Goal: Information Seeking & Learning: Learn about a topic

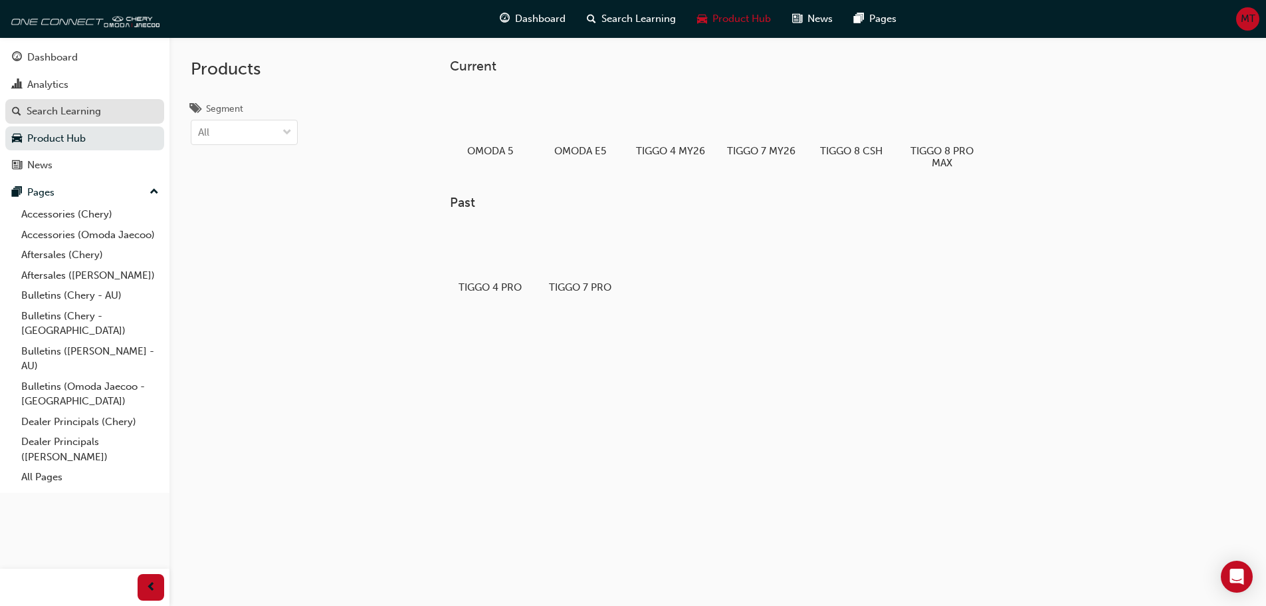
click at [100, 115] on div "Search Learning" at bounding box center [64, 111] width 74 height 15
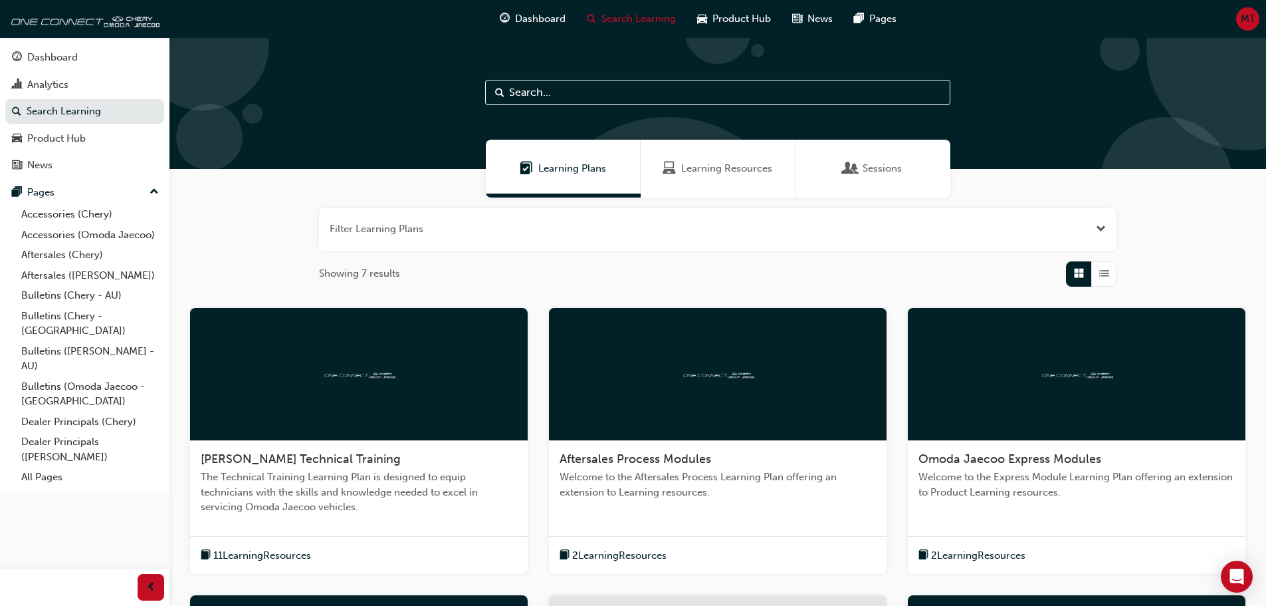
click at [667, 85] on input "text" at bounding box center [717, 92] width 465 height 25
paste input "E-Manuals"
type input "E-Manuals"
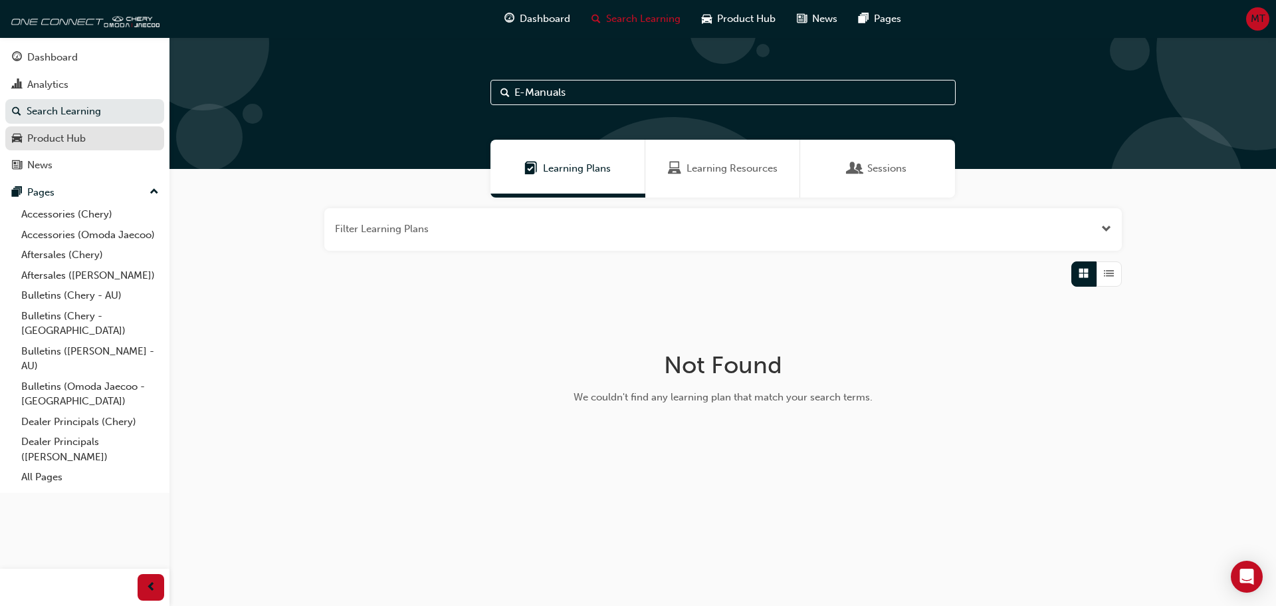
click at [53, 149] on link "Product Hub" at bounding box center [84, 138] width 159 height 25
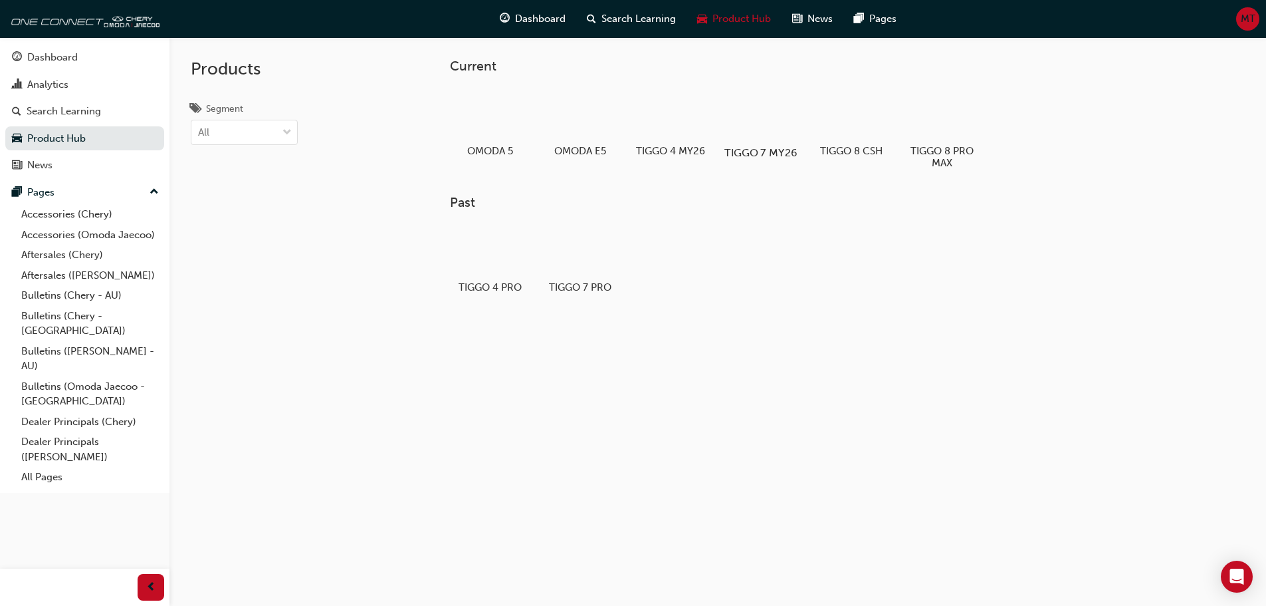
click at [750, 110] on div at bounding box center [761, 114] width 74 height 53
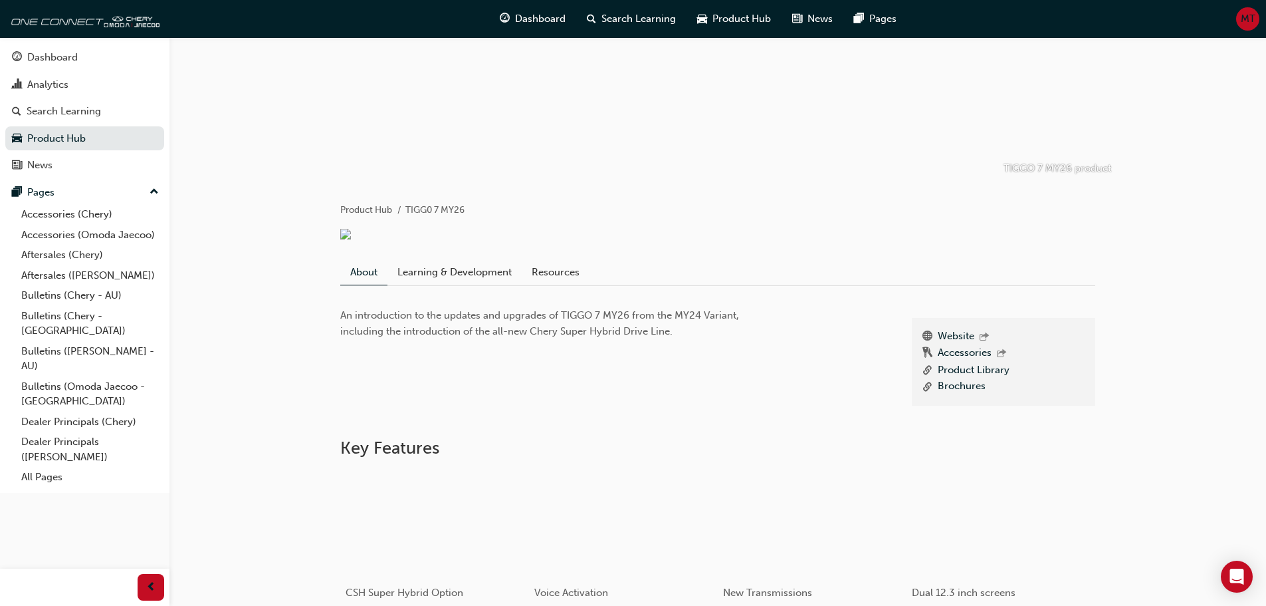
scroll to position [133, 0]
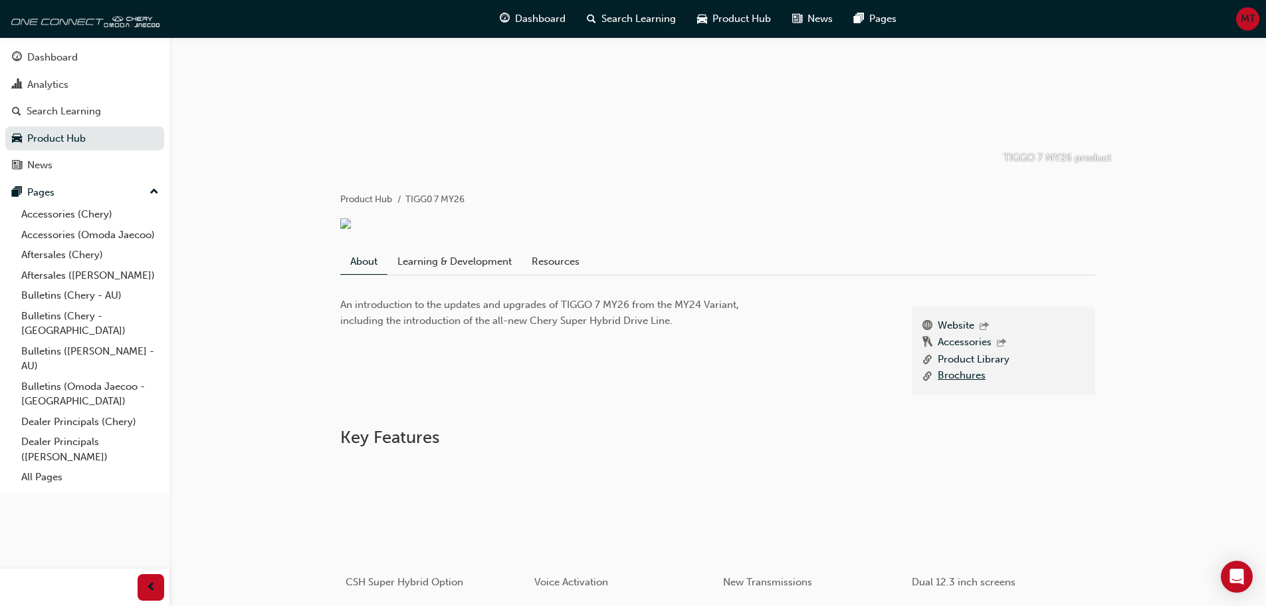
click at [955, 373] on link "Brochures" at bounding box center [962, 376] width 48 height 17
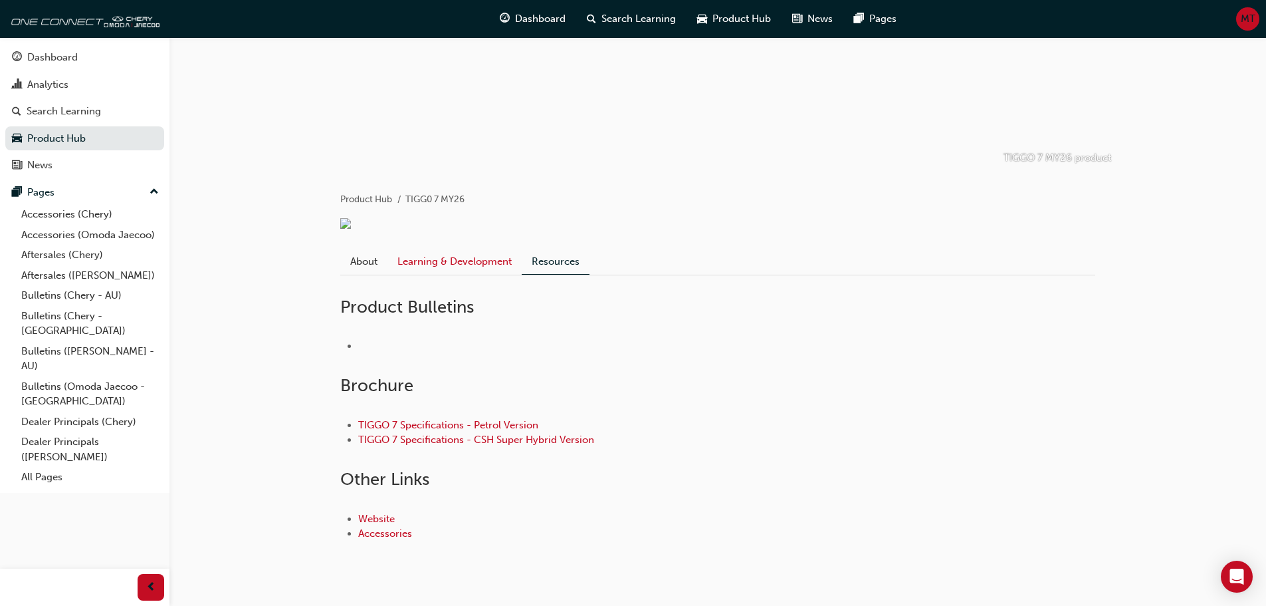
click at [444, 259] on link "Learning & Development" at bounding box center [455, 261] width 134 height 25
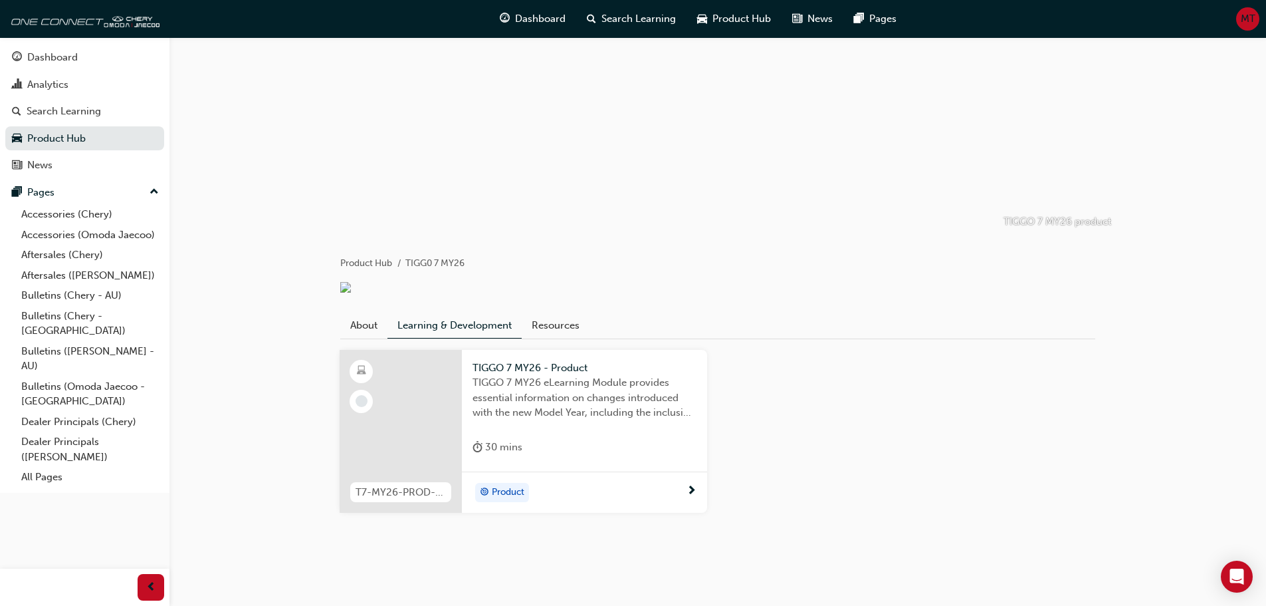
scroll to position [73, 0]
click at [363, 319] on link "About" at bounding box center [363, 320] width 47 height 25
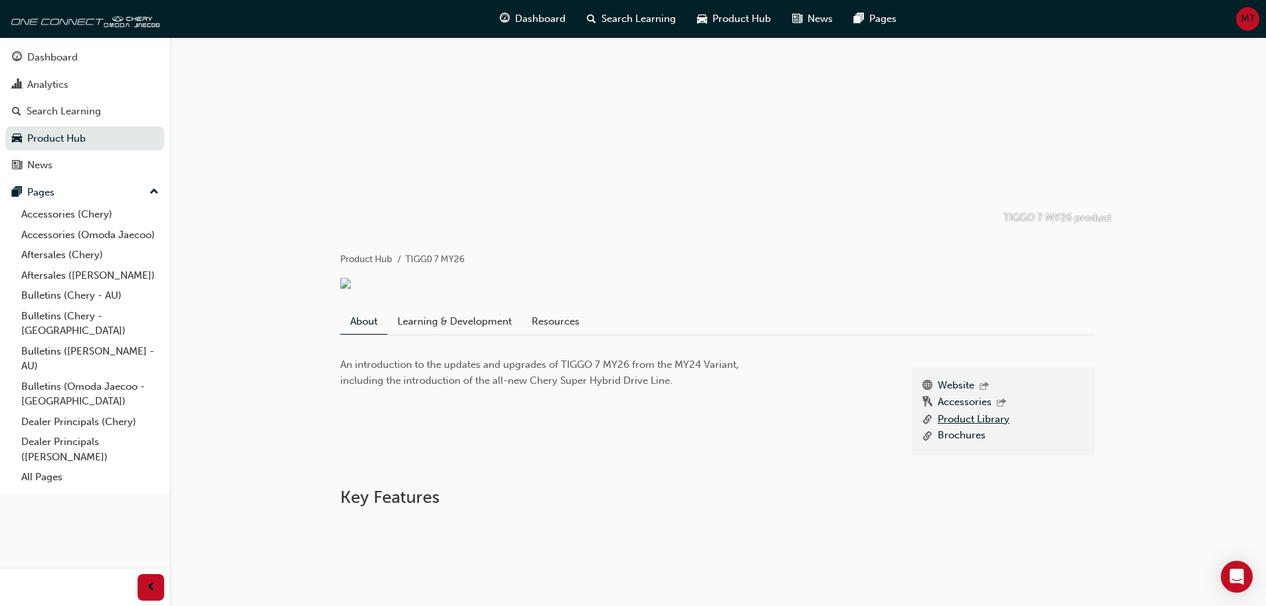
click at [954, 423] on link "Product Library" at bounding box center [974, 419] width 72 height 17
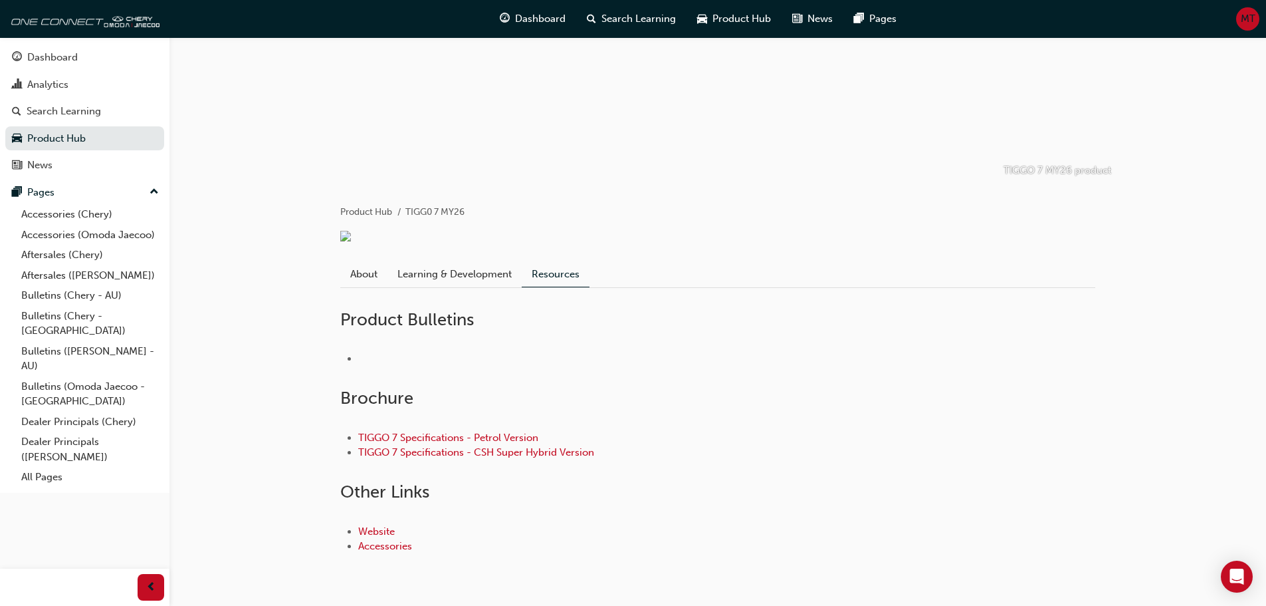
scroll to position [166, 0]
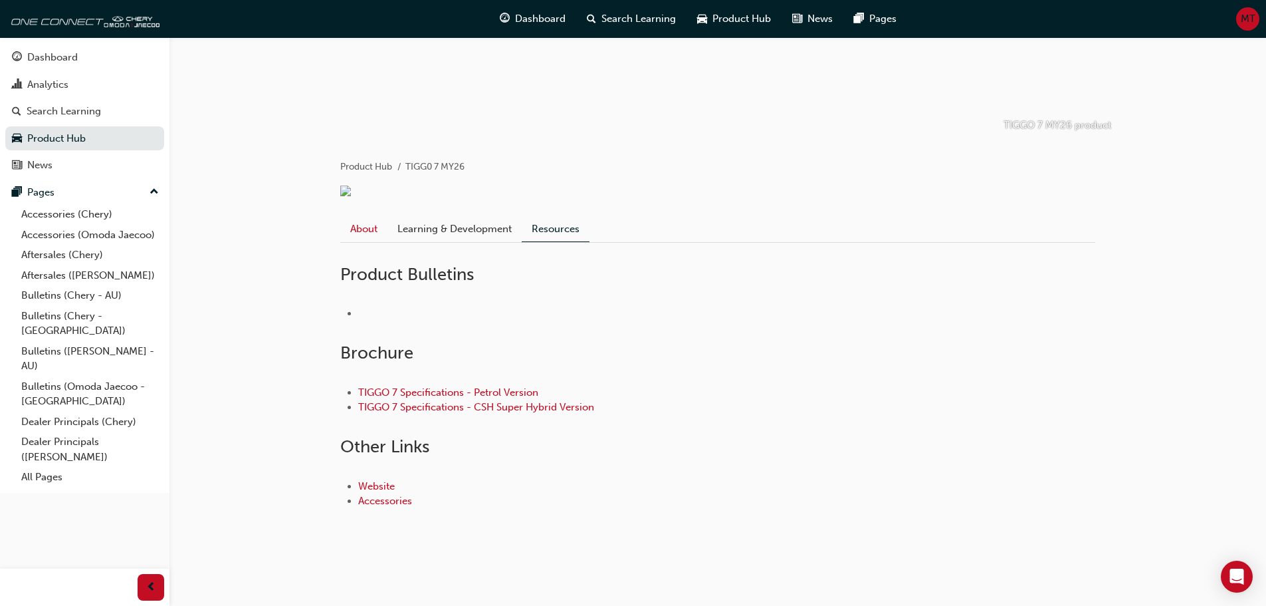
click at [353, 236] on link "About" at bounding box center [363, 228] width 47 height 25
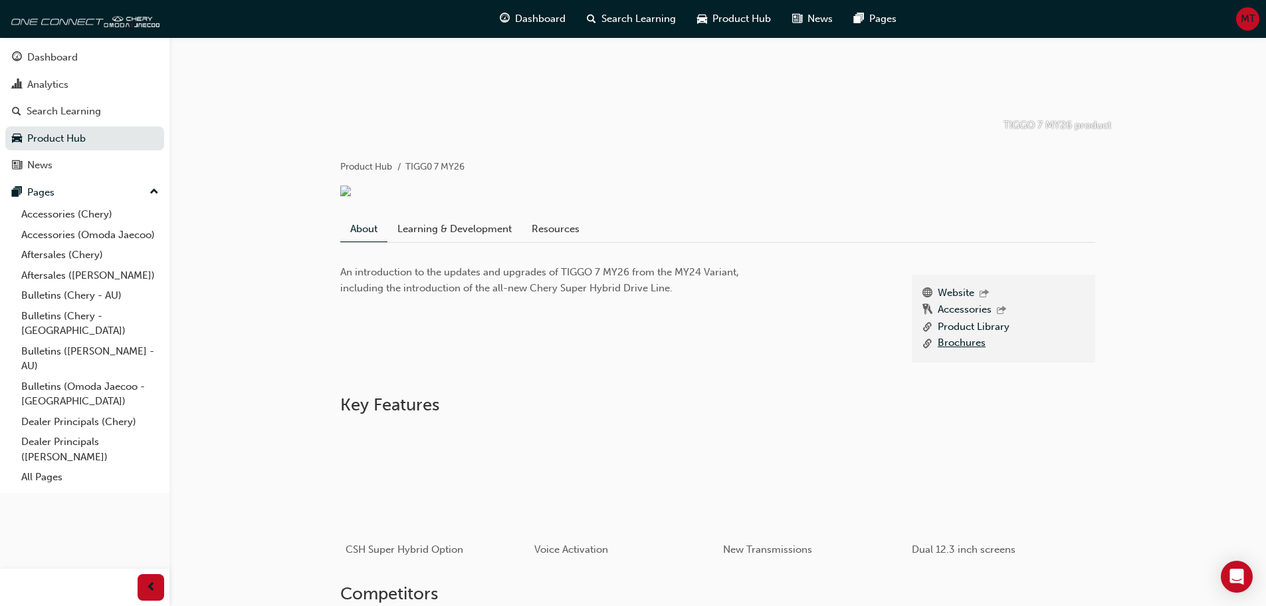
click at [951, 345] on link "Brochures" at bounding box center [962, 343] width 48 height 17
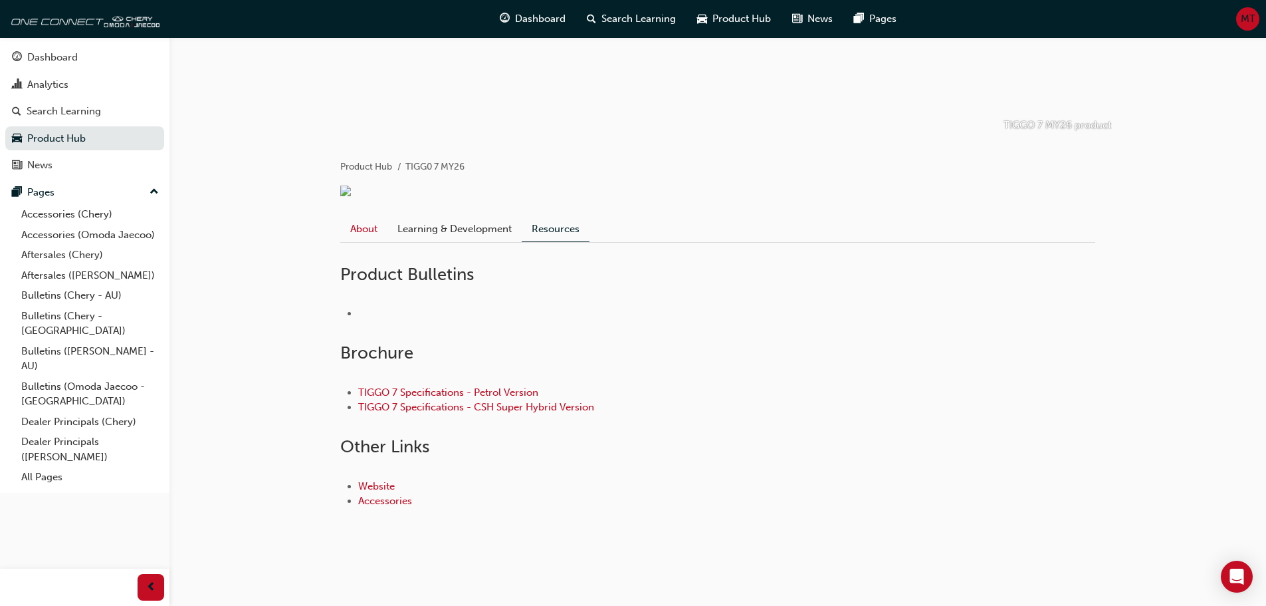
click at [354, 232] on link "About" at bounding box center [363, 228] width 47 height 25
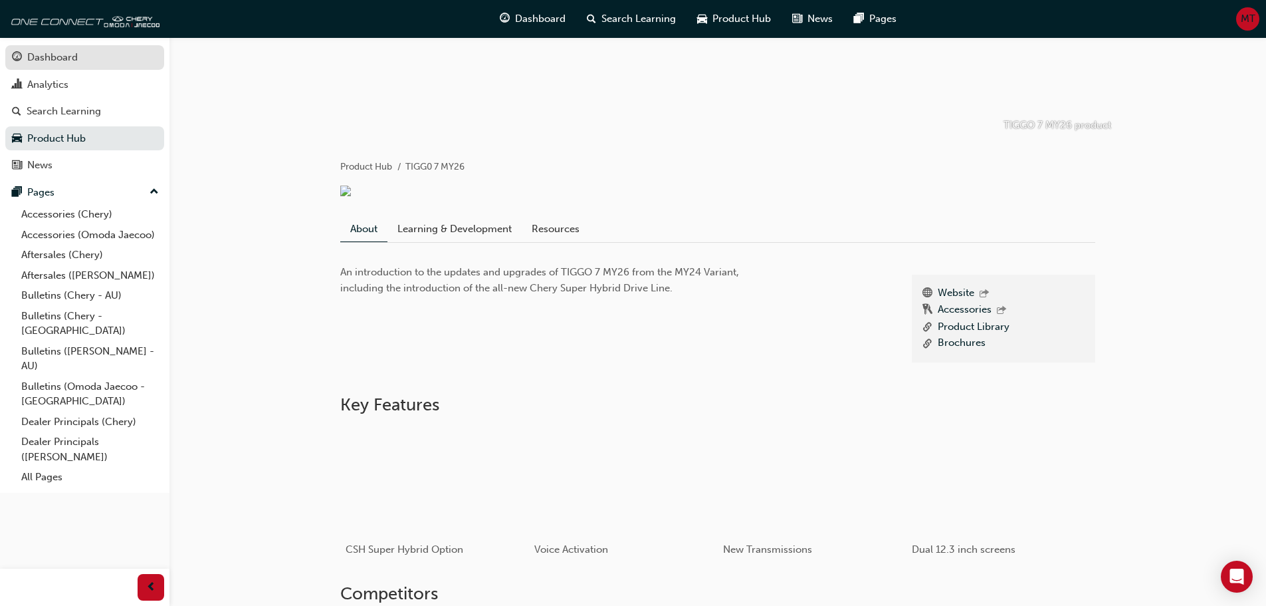
drag, startPoint x: 53, startPoint y: 56, endPoint x: 65, endPoint y: 60, distance: 13.2
click at [53, 56] on div "Dashboard" at bounding box center [52, 57] width 51 height 15
